Goal: Consume media (video, audio)

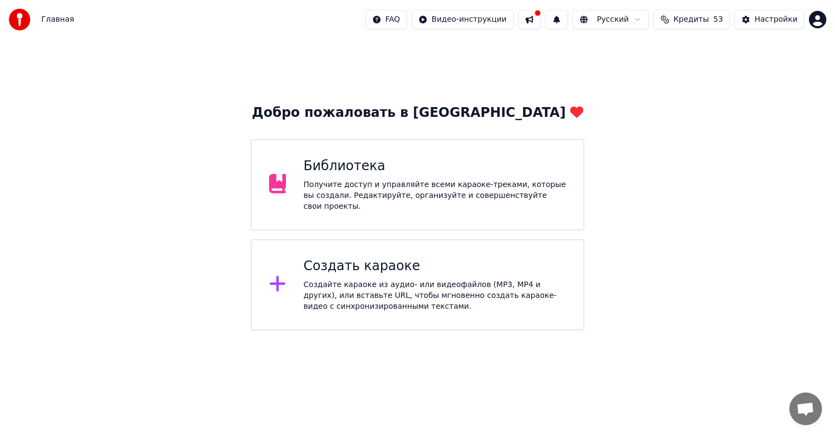
click at [375, 210] on div "Библиотека Получите доступ и управляйте всеми караоке-треками, которые вы созда…" at bounding box center [418, 184] width 334 height 91
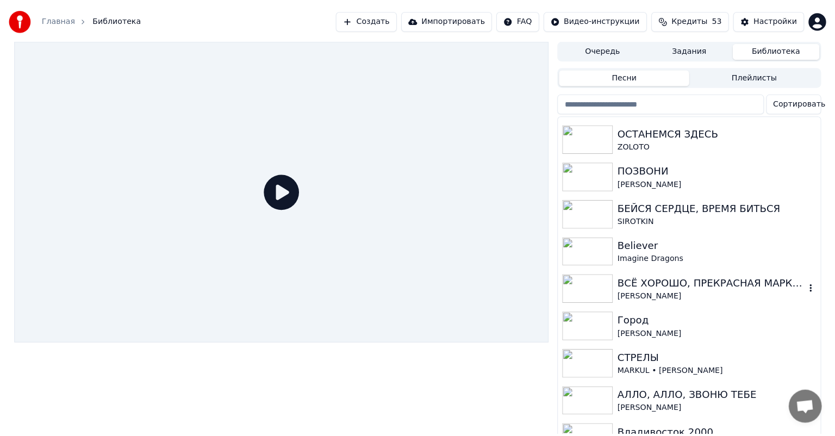
scroll to position [271, 0]
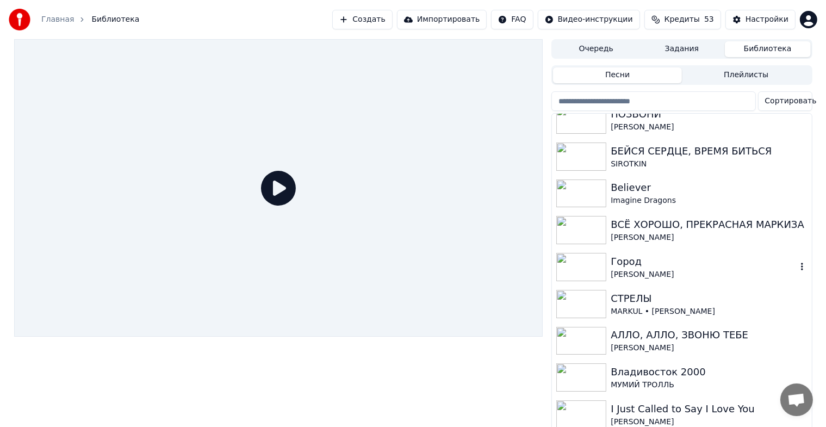
click at [638, 262] on div "Город" at bounding box center [703, 261] width 185 height 15
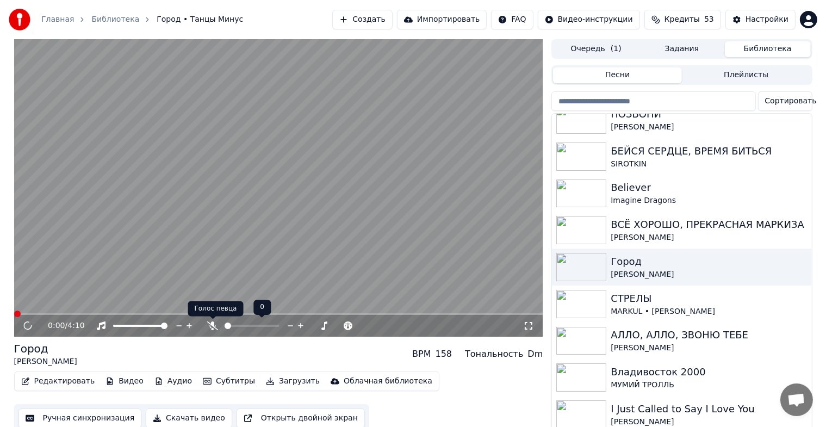
click at [207, 323] on icon at bounding box center [212, 325] width 11 height 9
click at [29, 325] on icon at bounding box center [27, 325] width 5 height 7
click at [120, 382] on button "Видео" at bounding box center [124, 381] width 47 height 15
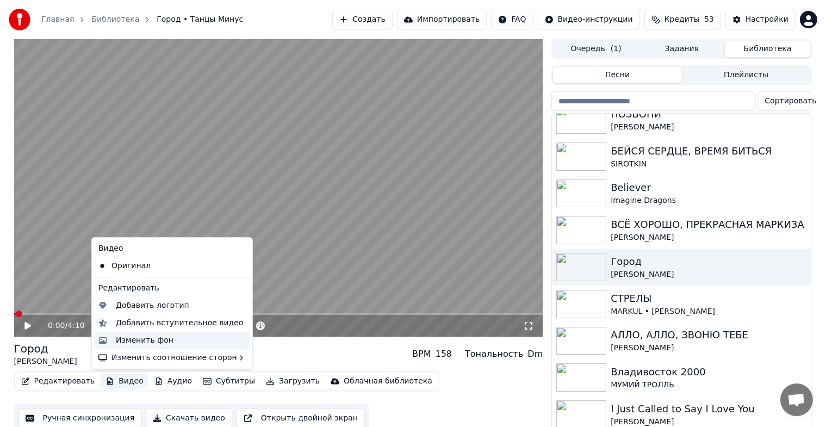
click at [139, 341] on div "Изменить фон" at bounding box center [145, 340] width 58 height 11
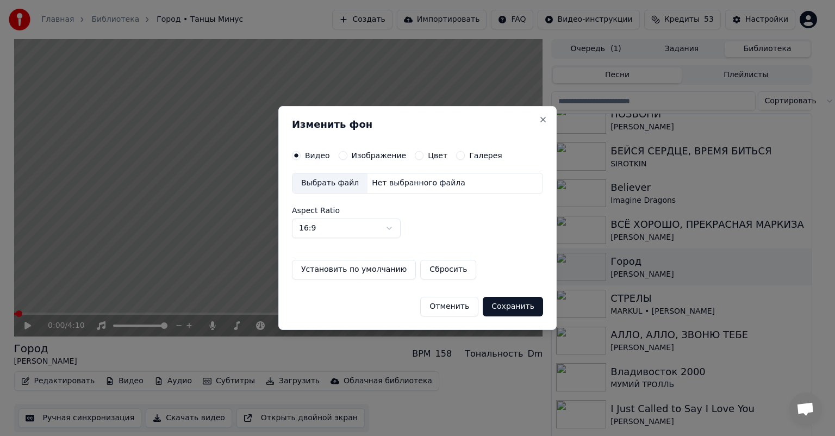
click at [339, 152] on button "Изображение" at bounding box center [343, 155] width 9 height 9
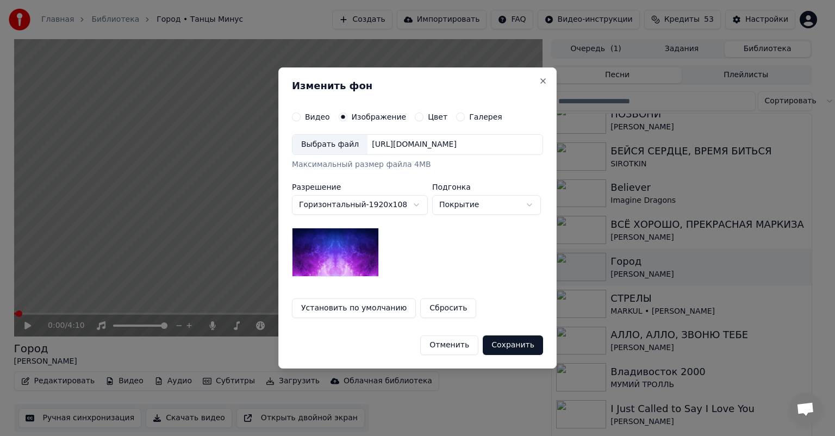
click at [337, 146] on div "Выбрать файл" at bounding box center [330, 145] width 75 height 20
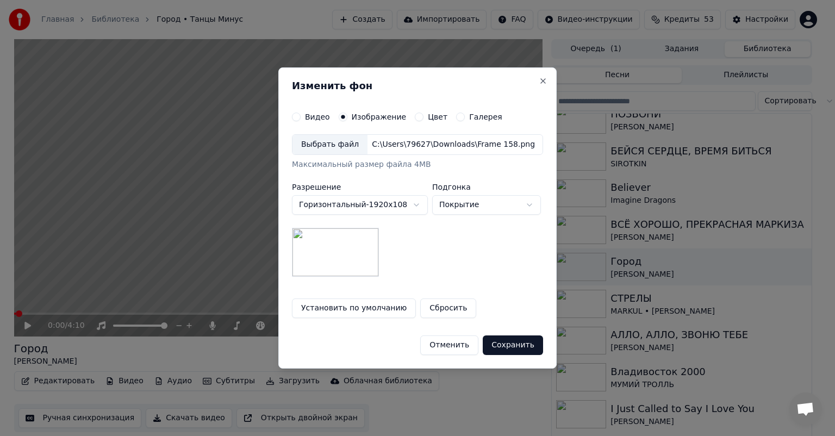
click at [511, 343] on button "Сохранить" at bounding box center [513, 345] width 60 height 20
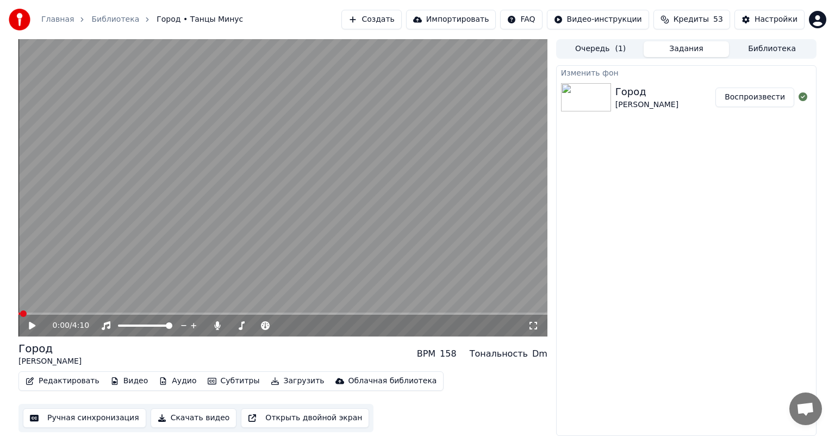
click at [181, 418] on button "Скачать видео" at bounding box center [194, 418] width 86 height 20
click at [781, 101] on button "Показать" at bounding box center [766, 98] width 56 height 20
click at [770, 95] on button "Показать" at bounding box center [766, 98] width 56 height 20
click at [746, 148] on button "Воспроизвести" at bounding box center [754, 148] width 79 height 20
click at [33, 324] on icon at bounding box center [40, 325] width 26 height 9
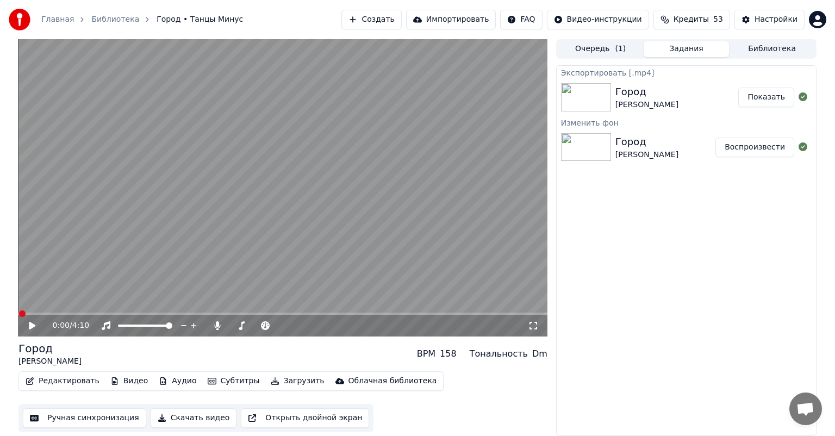
click at [179, 417] on button "Скачать видео" at bounding box center [194, 418] width 86 height 20
click at [781, 96] on button "Показать" at bounding box center [766, 98] width 56 height 20
